Goal: Find contact information: Obtain details needed to contact an individual or organization

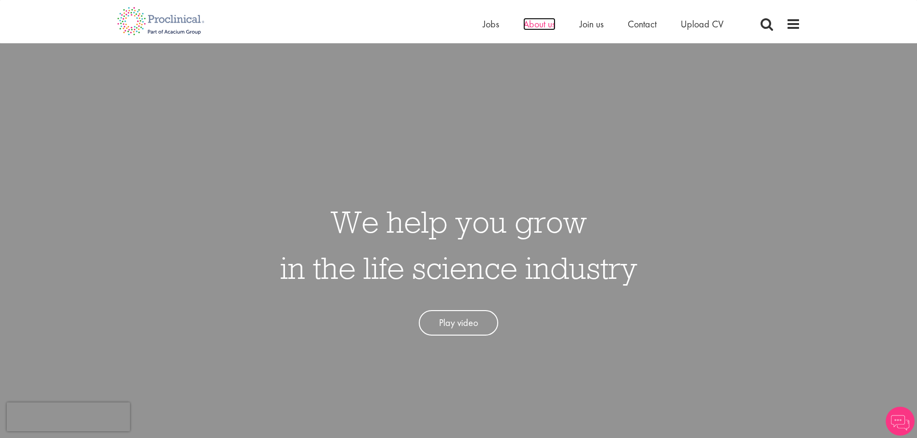
click at [530, 26] on span "About us" at bounding box center [539, 24] width 32 height 13
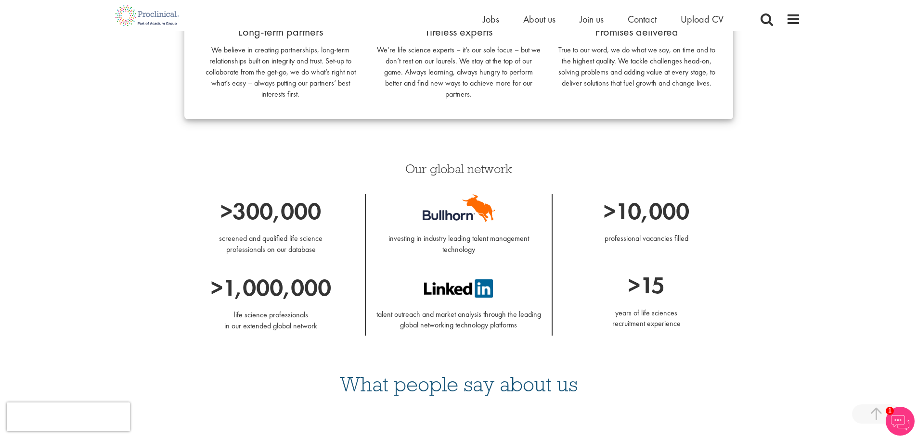
scroll to position [914, 0]
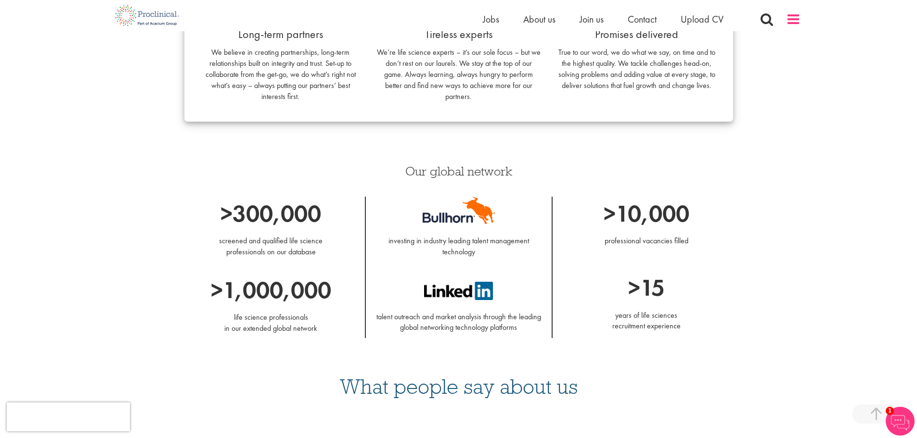
click at [797, 25] on span at bounding box center [793, 19] width 14 height 14
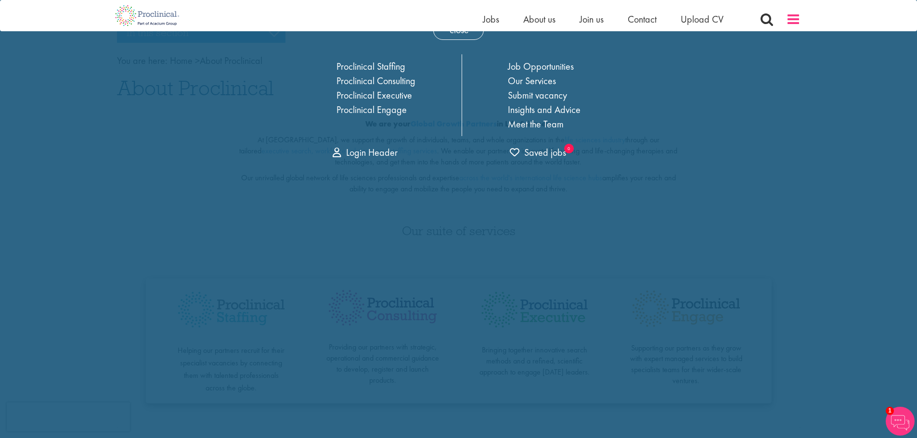
scroll to position [0, 0]
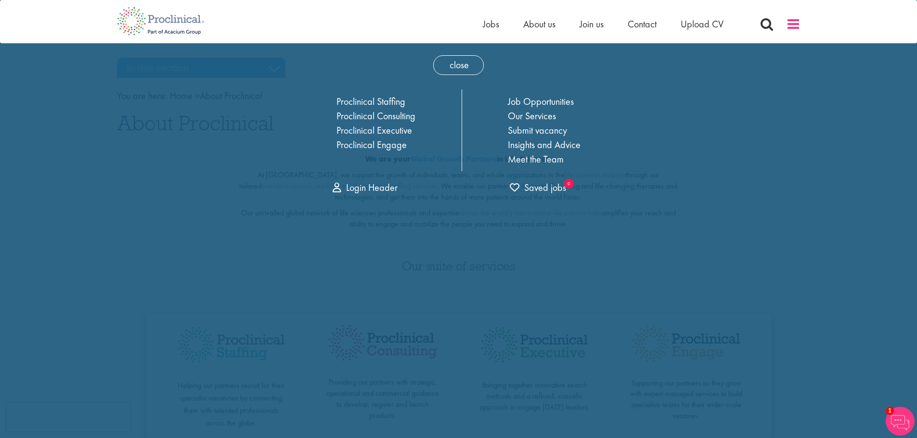
click at [789, 21] on span at bounding box center [793, 24] width 14 height 14
click at [378, 102] on link "Proclinical Staffing" at bounding box center [370, 101] width 69 height 13
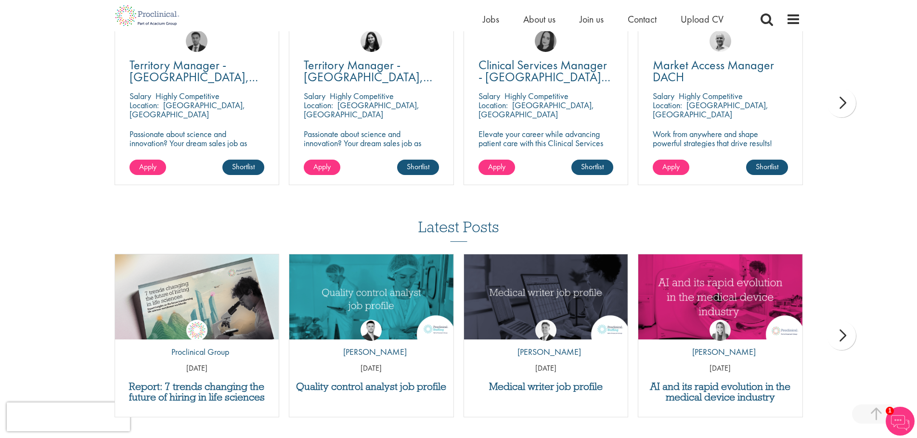
scroll to position [1181, 0]
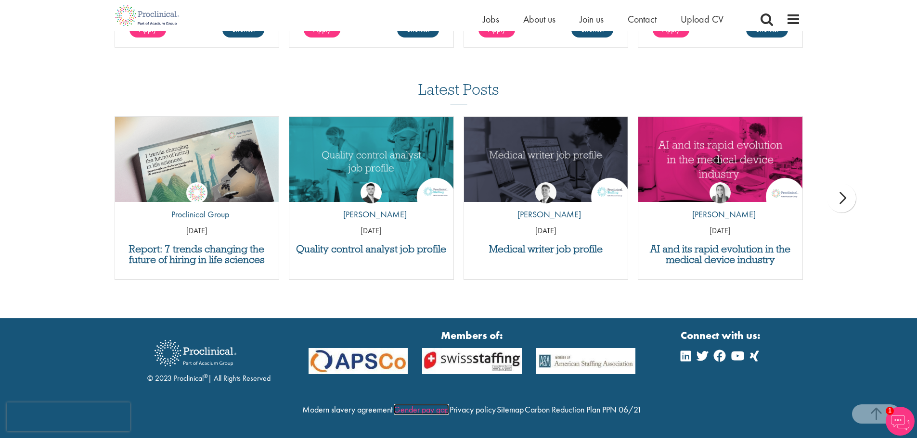
click at [449, 404] on link "Gender pay gap" at bounding box center [421, 409] width 55 height 11
click at [788, 21] on span at bounding box center [793, 19] width 14 height 14
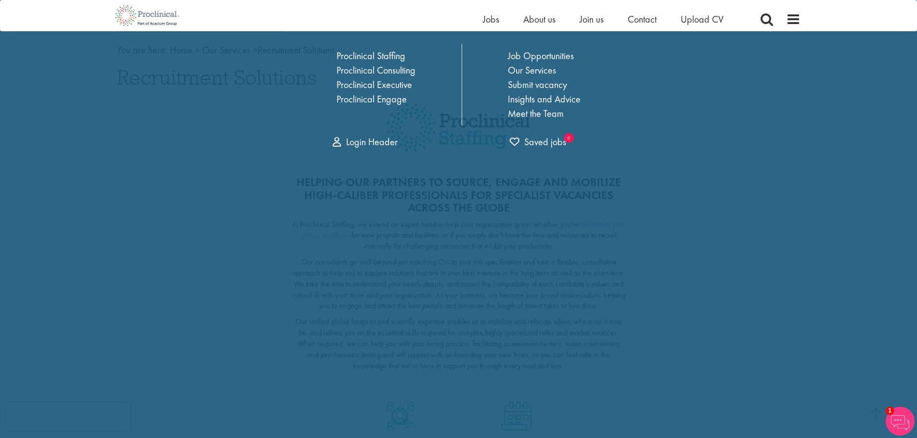
scroll to position [0, 0]
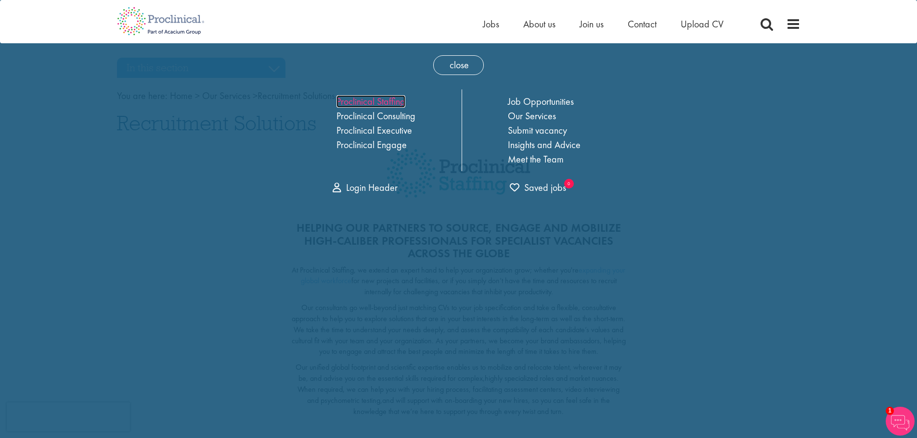
click at [362, 101] on link "Proclinical Staffing" at bounding box center [370, 101] width 69 height 13
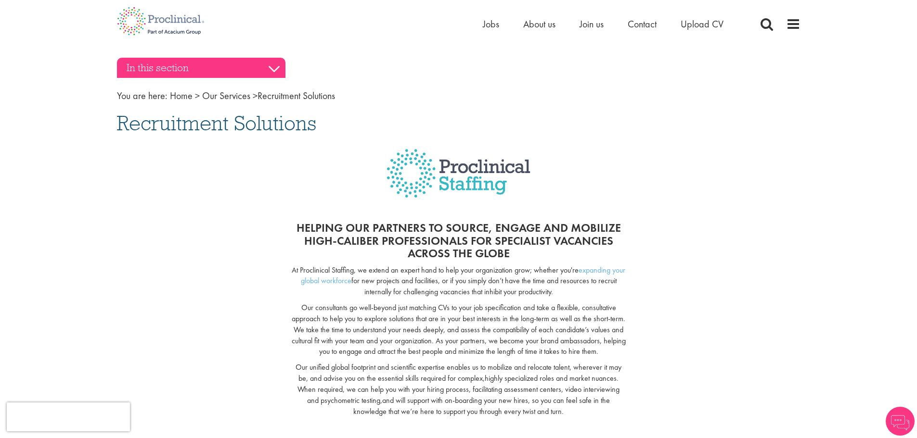
click at [265, 64] on h3 "In this section" at bounding box center [201, 68] width 168 height 20
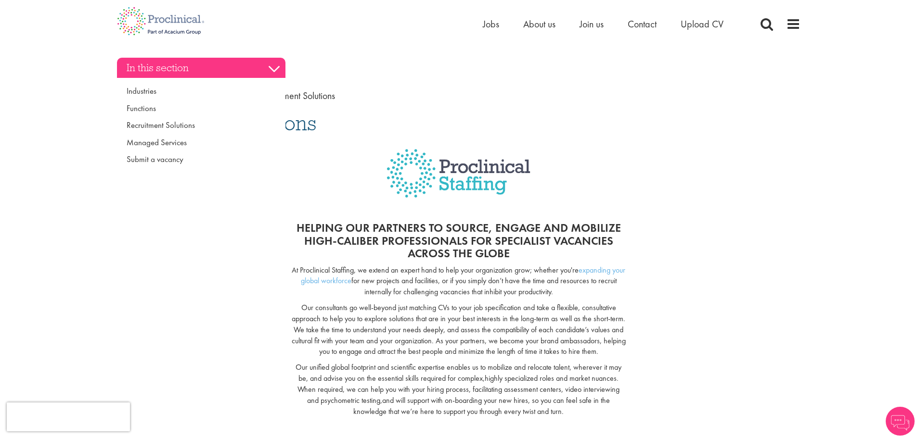
click at [265, 64] on h3 "In this section" at bounding box center [201, 68] width 168 height 20
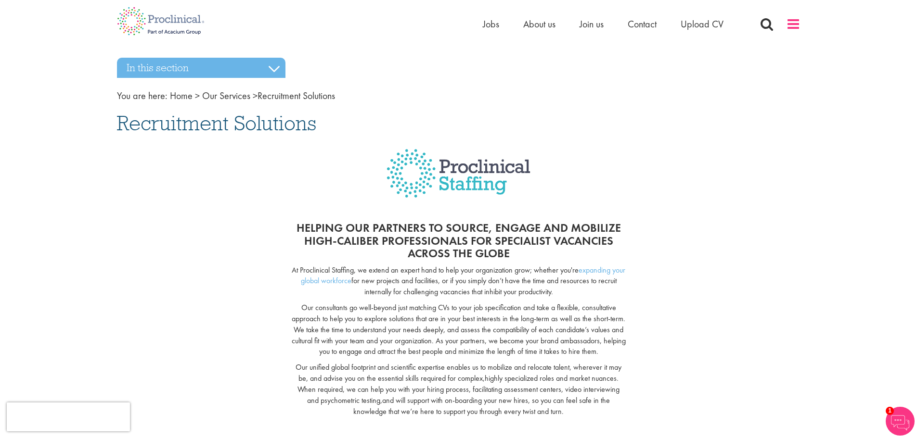
click at [795, 27] on span at bounding box center [793, 24] width 14 height 14
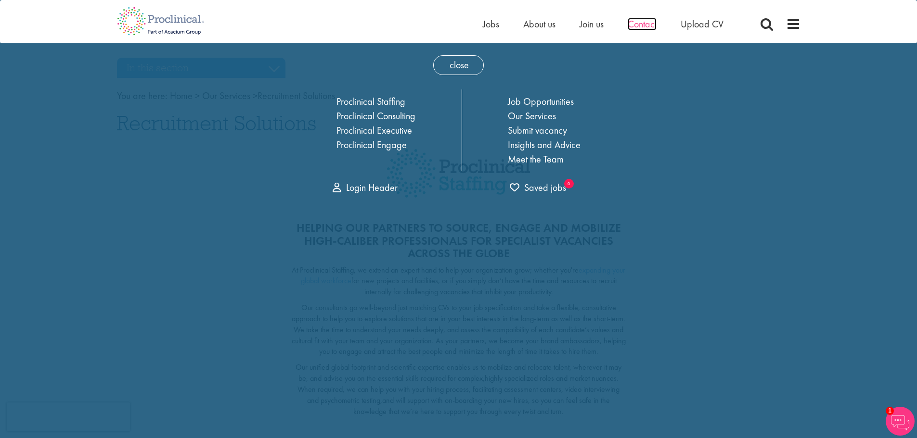
click at [646, 26] on span "Contact" at bounding box center [641, 24] width 29 height 13
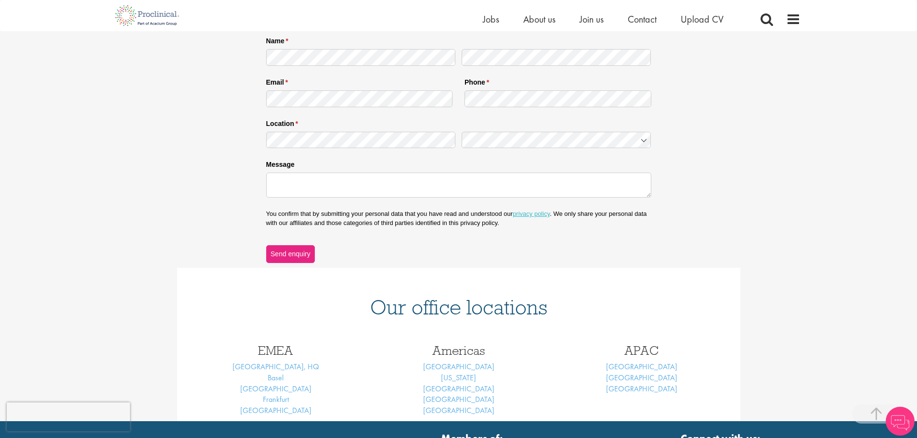
scroll to position [286, 0]
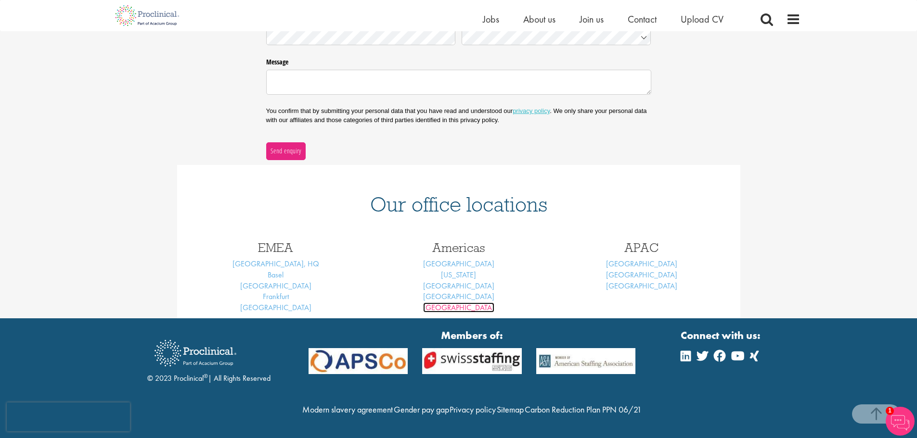
click at [462, 303] on link "[GEOGRAPHIC_DATA]" at bounding box center [458, 308] width 71 height 10
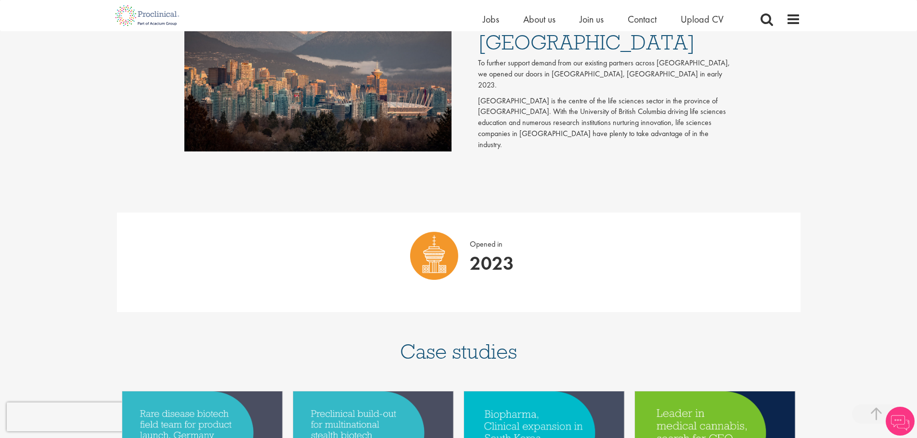
scroll to position [481, 0]
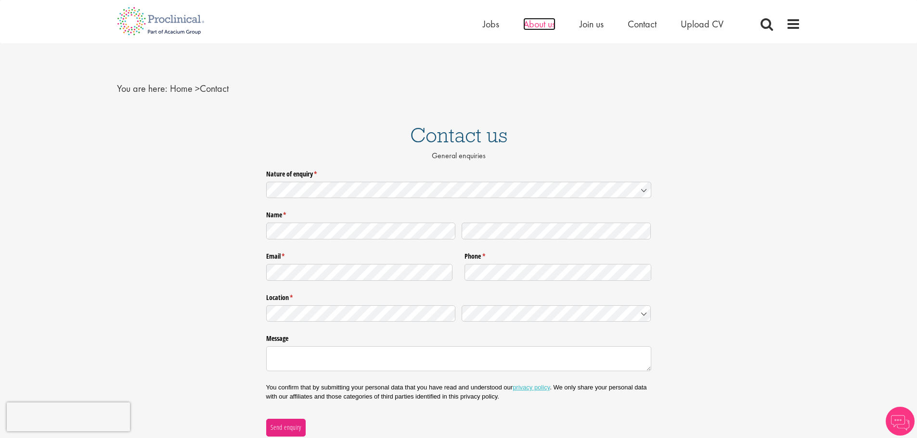
click at [543, 29] on span "About us" at bounding box center [539, 24] width 32 height 13
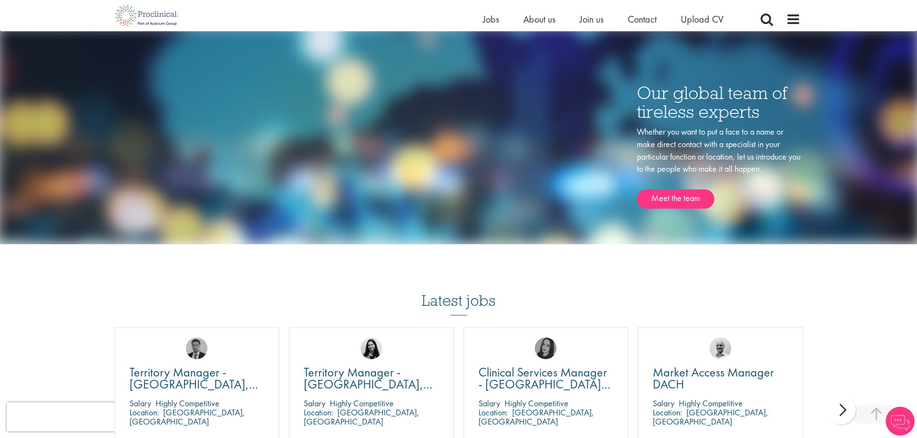
scroll to position [1444, 0]
click at [659, 200] on link "Meet the team" at bounding box center [675, 199] width 77 height 19
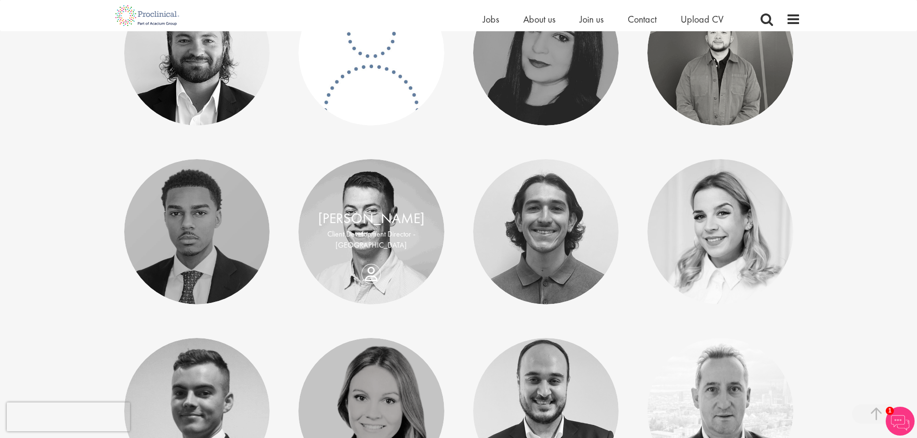
scroll to position [1780, 0]
click at [373, 217] on link "George Aldridge" at bounding box center [371, 218] width 106 height 18
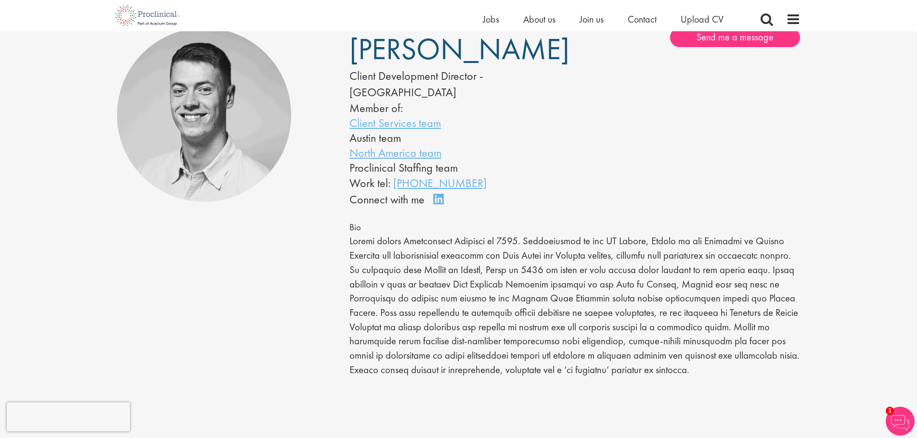
scroll to position [144, 0]
